Goal: Task Accomplishment & Management: Manage account settings

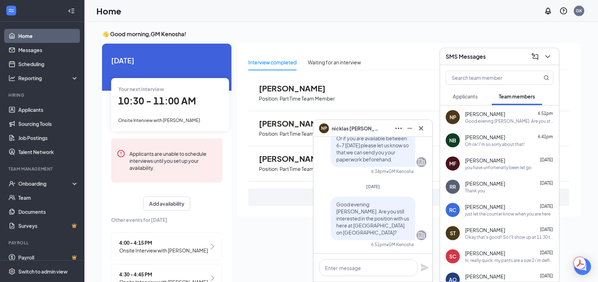
click at [492, 145] on div "Oh ok! I'm so sorry about that!" at bounding box center [494, 144] width 59 height 6
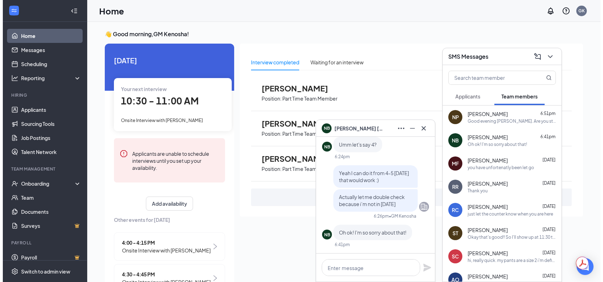
scroll to position [35, 0]
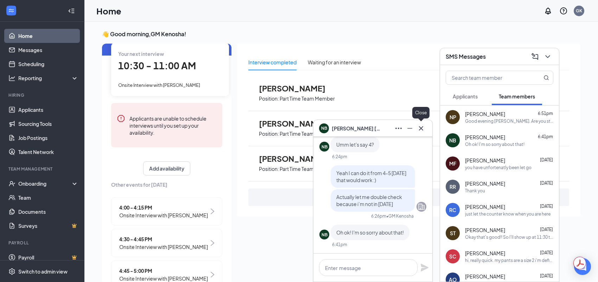
click at [420, 131] on icon "Cross" at bounding box center [421, 128] width 8 height 8
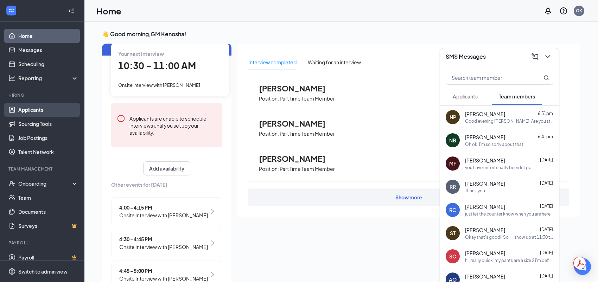
click at [43, 113] on link "Applicants" at bounding box center [48, 110] width 60 height 14
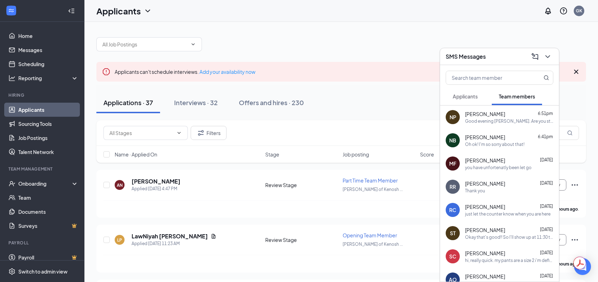
click at [473, 58] on h3 "SMS Messages" at bounding box center [466, 57] width 40 height 8
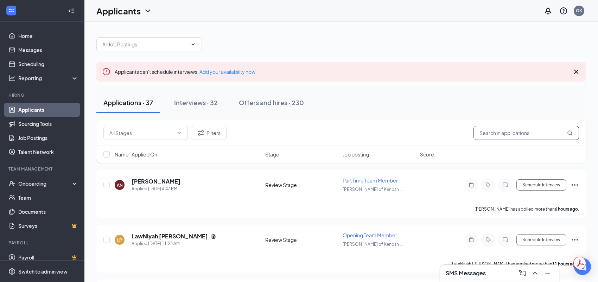
click at [495, 134] on input "text" at bounding box center [526, 133] width 106 height 14
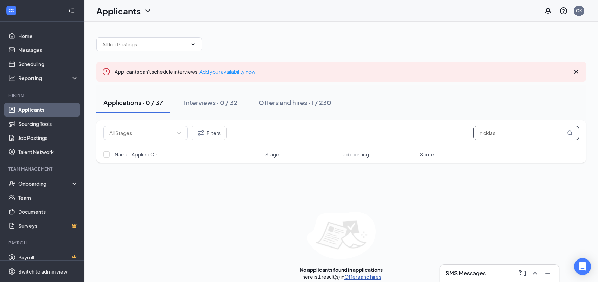
type input "nicklas"
click at [366, 278] on link "Offers and hires" at bounding box center [362, 277] width 37 height 6
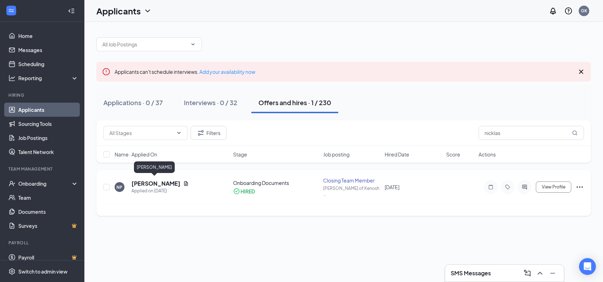
click at [165, 180] on h5 "[PERSON_NAME]" at bounding box center [156, 184] width 49 height 8
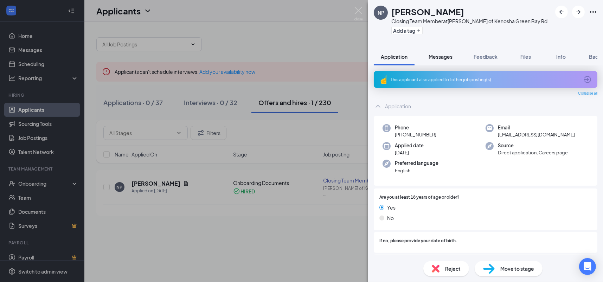
click at [441, 57] on span "Messages" at bounding box center [441, 56] width 24 height 6
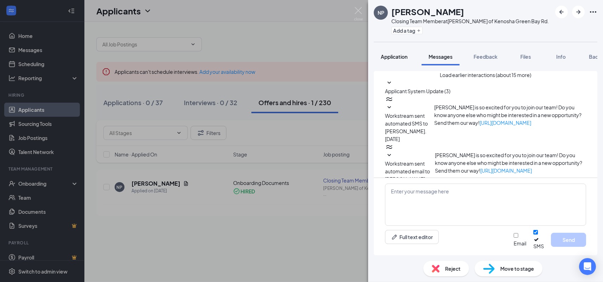
click at [396, 59] on span "Application" at bounding box center [394, 56] width 27 height 6
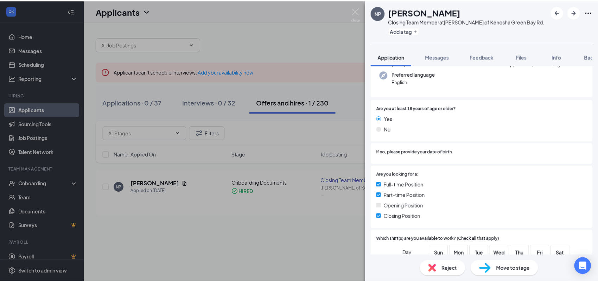
scroll to position [70, 0]
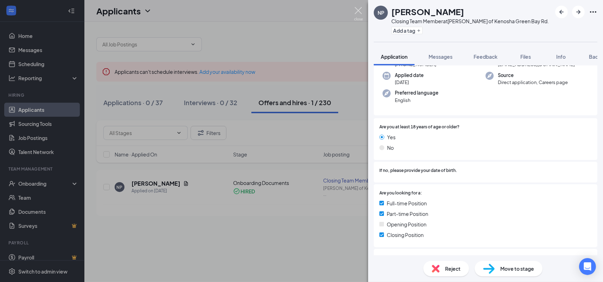
click at [361, 13] on img at bounding box center [358, 14] width 9 height 14
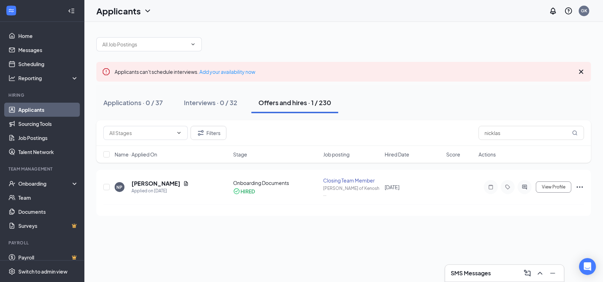
click at [470, 276] on h3 "SMS Messages" at bounding box center [471, 273] width 40 height 8
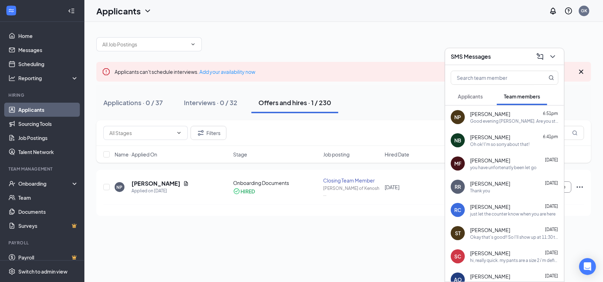
click at [504, 51] on div "SMS Messages" at bounding box center [505, 56] width 108 height 11
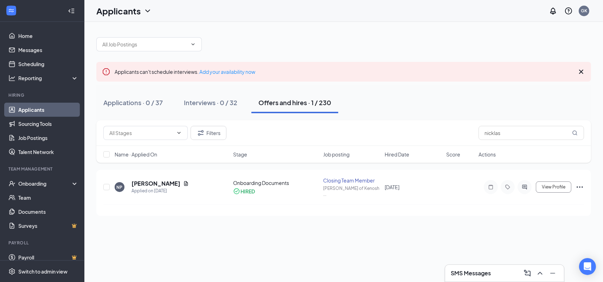
click at [491, 274] on h3 "SMS Messages" at bounding box center [471, 273] width 40 height 8
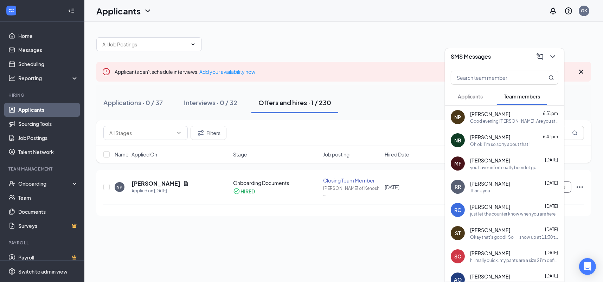
click at [468, 101] on button "Applicants" at bounding box center [470, 97] width 39 height 18
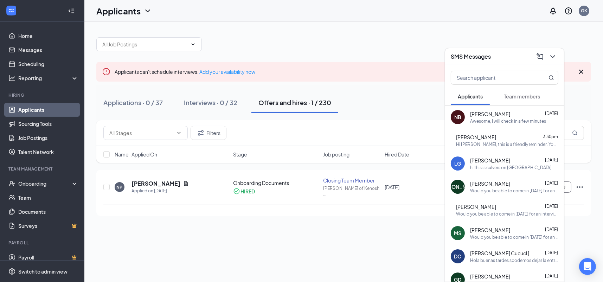
click at [44, 113] on link "Applicants" at bounding box center [48, 110] width 60 height 14
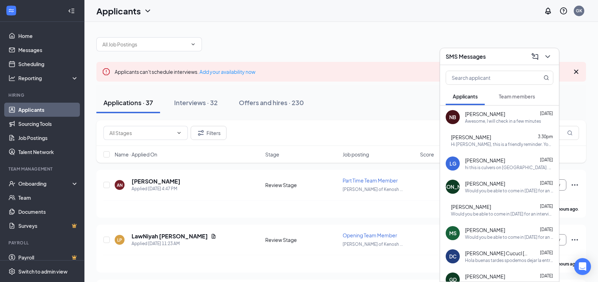
click at [502, 55] on div "SMS Messages" at bounding box center [500, 56] width 108 height 11
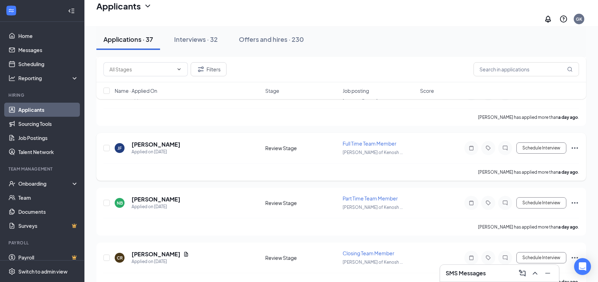
scroll to position [387, 0]
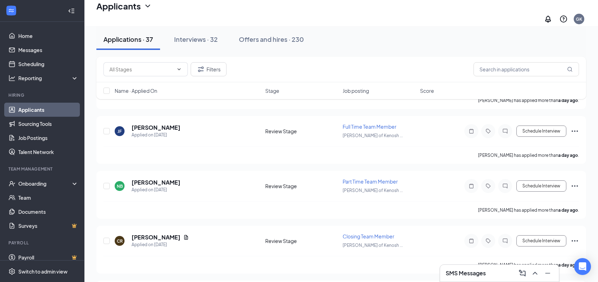
click at [484, 272] on h3 "SMS Messages" at bounding box center [466, 273] width 40 height 8
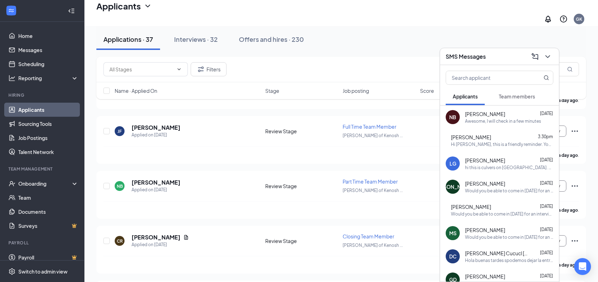
click at [505, 98] on span "Team members" at bounding box center [517, 96] width 36 height 6
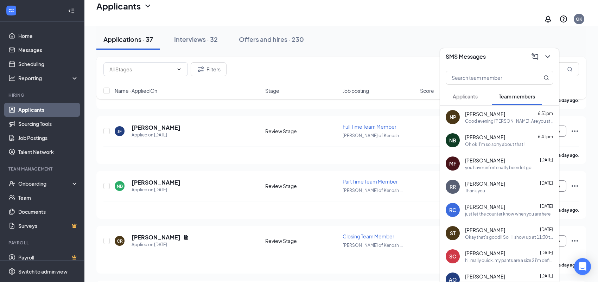
click at [493, 59] on div "SMS Messages" at bounding box center [500, 56] width 108 height 11
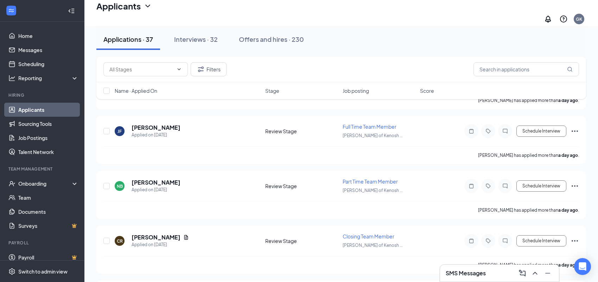
click at [484, 271] on h3 "SMS Messages" at bounding box center [466, 273] width 40 height 8
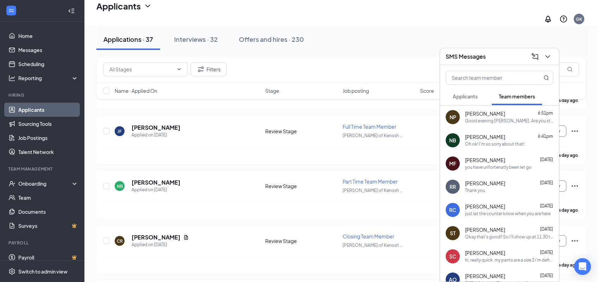
click at [495, 117] on span "[PERSON_NAME]" at bounding box center [485, 113] width 40 height 7
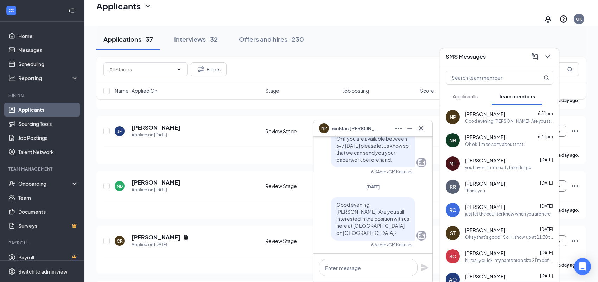
scroll to position [0, 0]
click at [518, 57] on div "SMS Messages" at bounding box center [500, 56] width 108 height 11
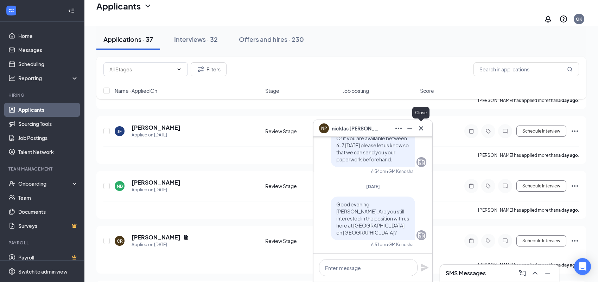
click at [422, 133] on button at bounding box center [420, 128] width 11 height 11
